Goal: Task Accomplishment & Management: Complete application form

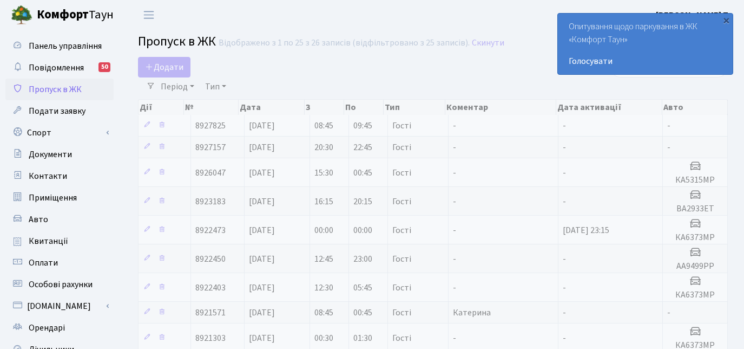
select select "25"
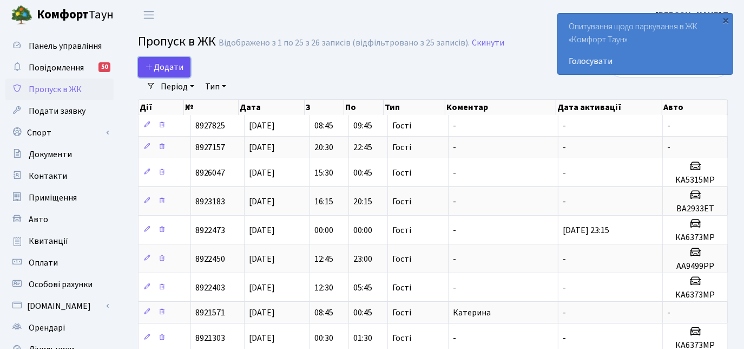
click at [168, 66] on span "Додати" at bounding box center [164, 67] width 38 height 12
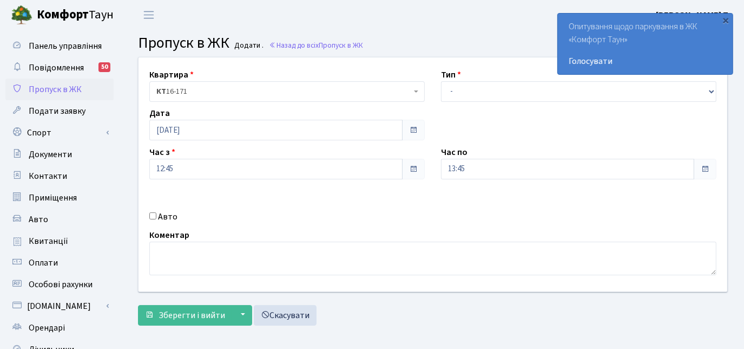
select select "3"
click at [441, 81] on select "- Доставка Таксі Гості Сервіс" at bounding box center [579, 91] width 276 height 21
click at [153, 213] on input "Авто" at bounding box center [152, 215] width 7 height 7
checkbox input "true"
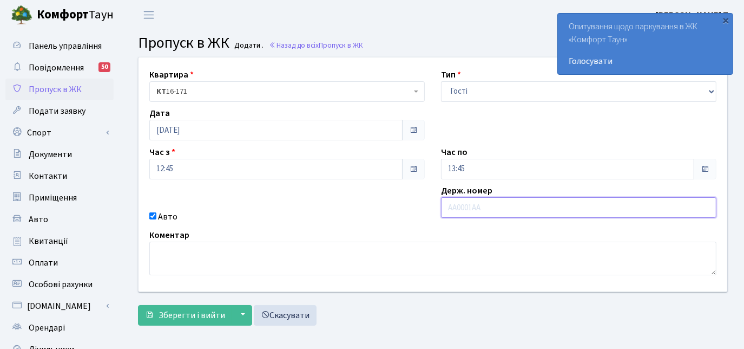
click at [455, 205] on input "text" at bounding box center [579, 207] width 276 height 21
paste input "АА3103ОС"
type input "АА3103ОС"
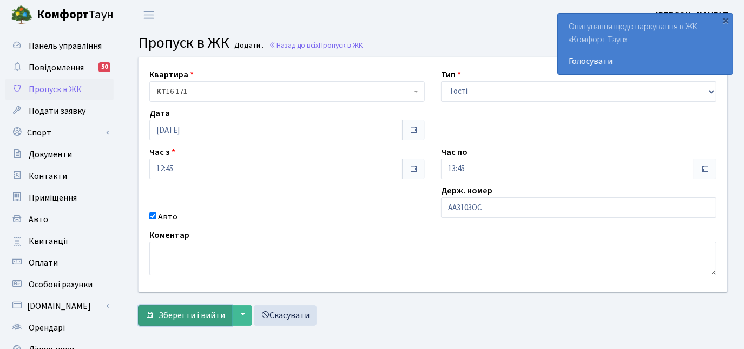
click at [192, 313] on span "Зберегти і вийти" at bounding box center [192, 315] width 67 height 12
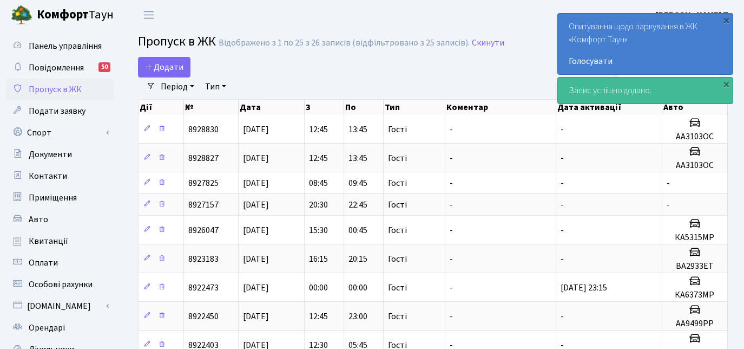
select select "25"
